Goal: Task Accomplishment & Management: Manage account settings

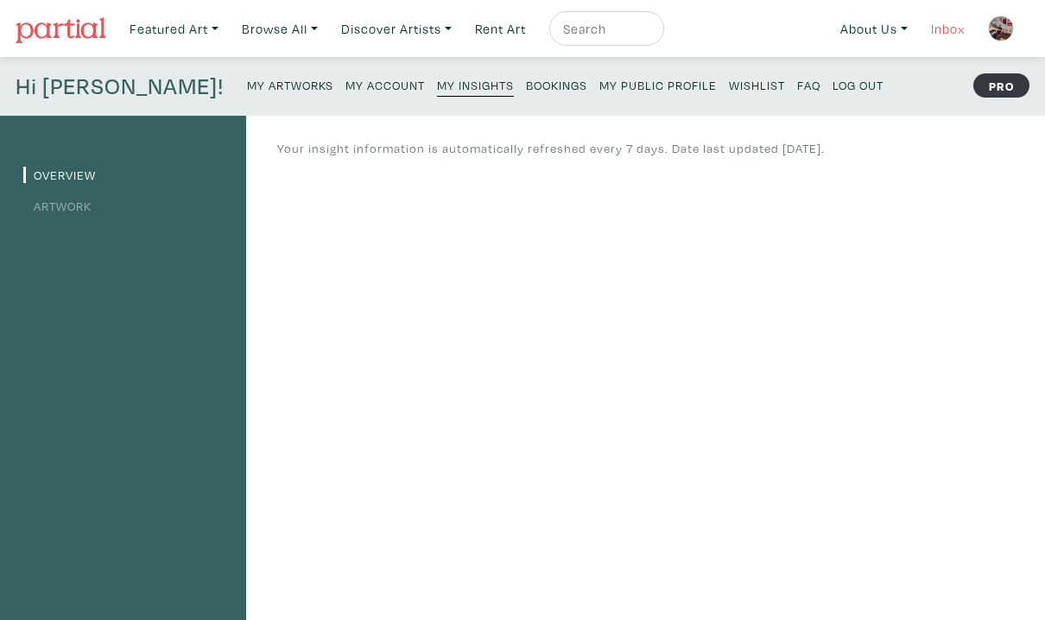
click at [949, 31] on link "Inbox" at bounding box center [947, 28] width 49 height 35
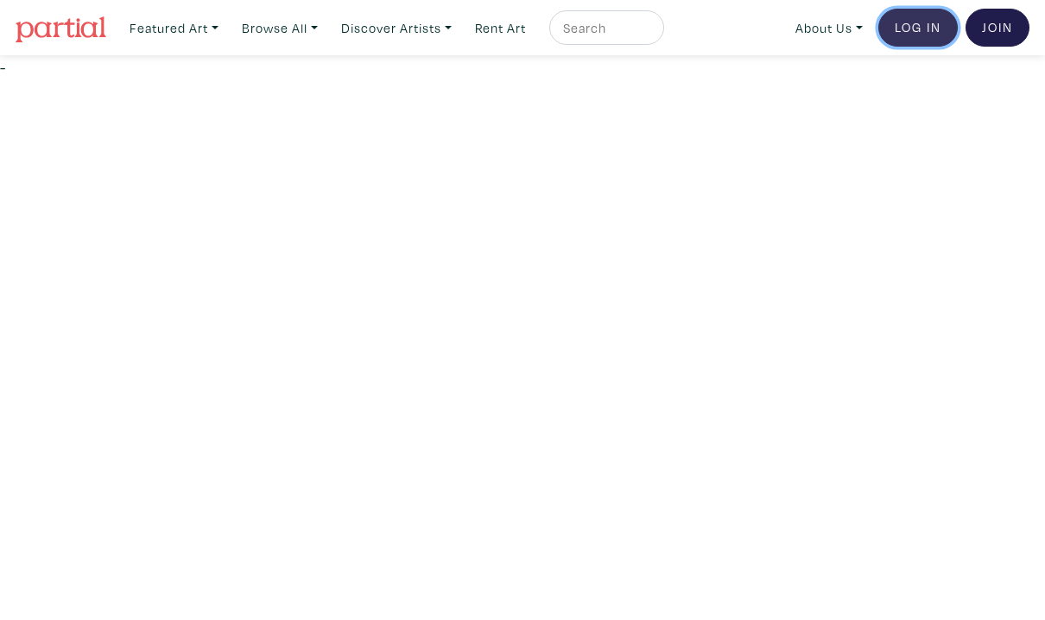
click at [927, 31] on link "Log In" at bounding box center [917, 28] width 79 height 38
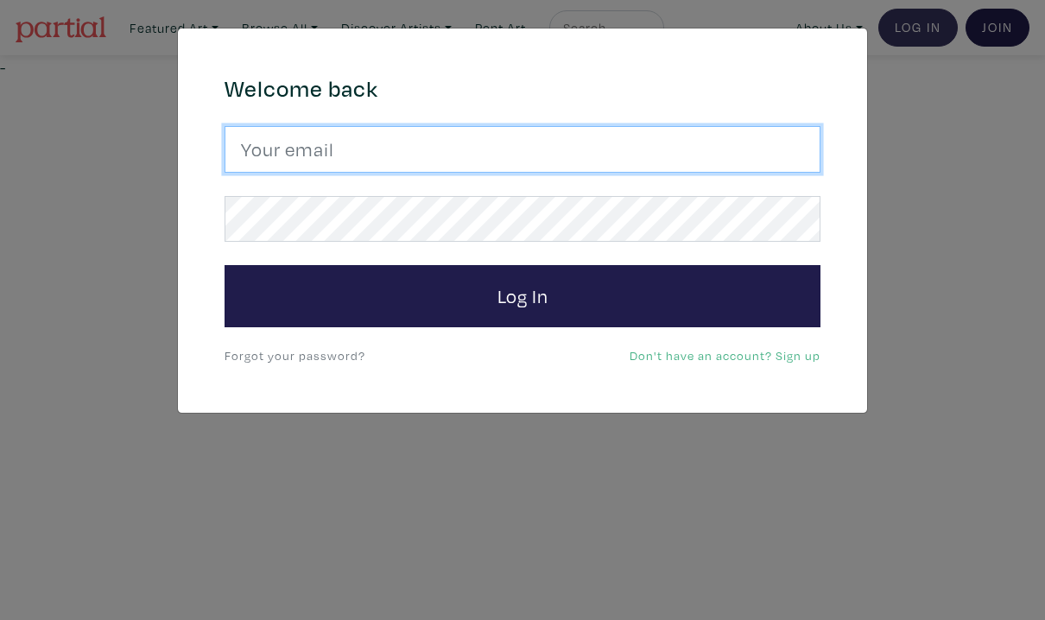
type input "arif.bahaduri@gmail.com"
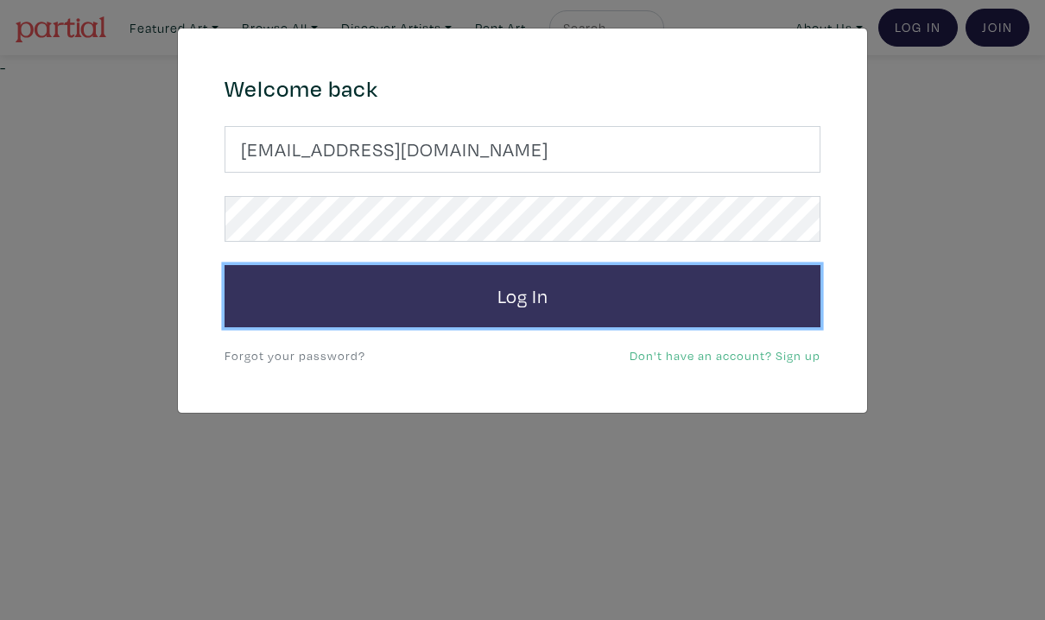
click at [585, 290] on button "Log In" at bounding box center [523, 296] width 596 height 62
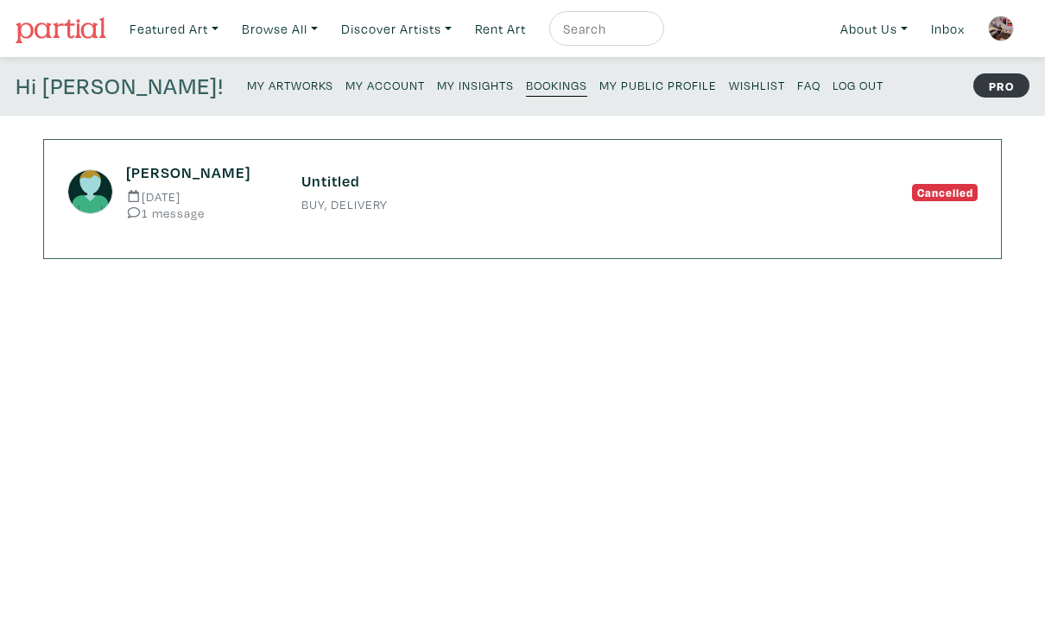
click at [526, 85] on small "Bookings" at bounding box center [556, 85] width 61 height 16
click at [599, 79] on small "My Public Profile" at bounding box center [657, 85] width 117 height 16
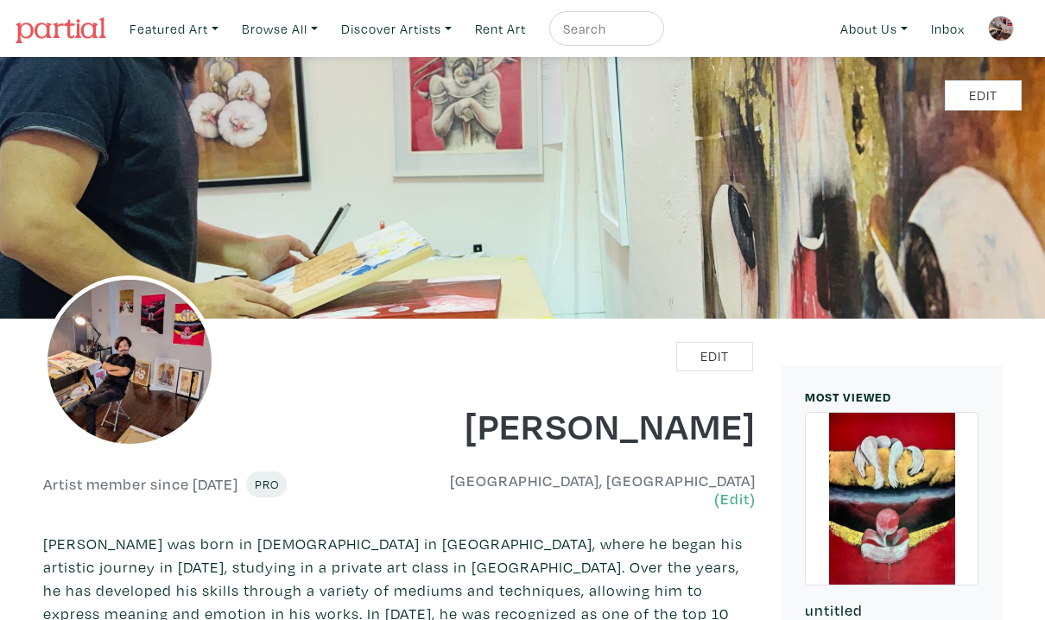
click at [385, 390] on div "Edit" at bounding box center [215, 384] width 370 height 130
